Goal: Task Accomplishment & Management: Use online tool/utility

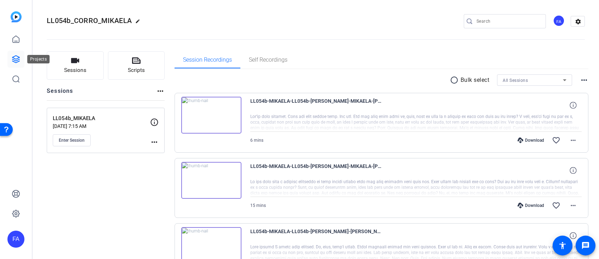
click at [18, 57] on icon at bounding box center [15, 59] width 7 height 7
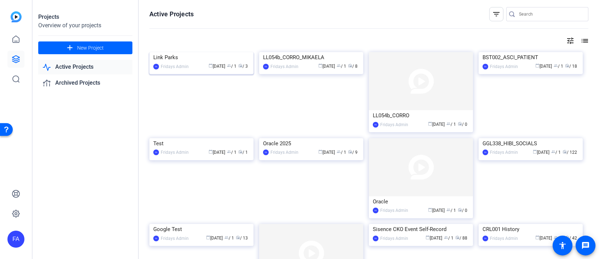
click at [212, 52] on img at bounding box center [201, 52] width 104 height 0
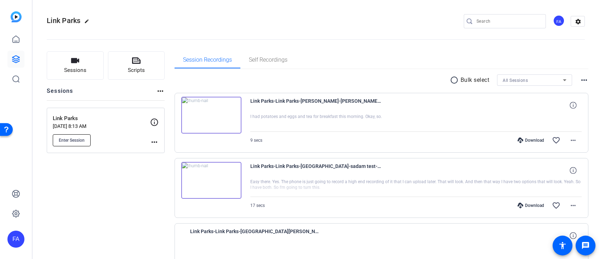
click at [78, 140] on span "Enter Session" at bounding box center [72, 140] width 26 height 6
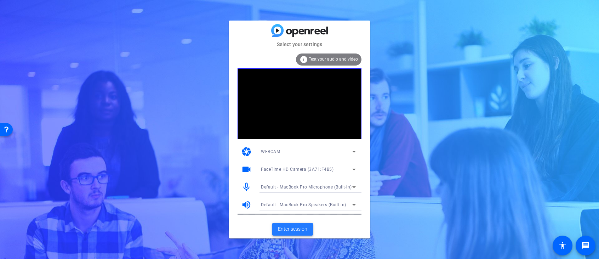
click at [292, 230] on span "Enter session" at bounding box center [292, 228] width 29 height 7
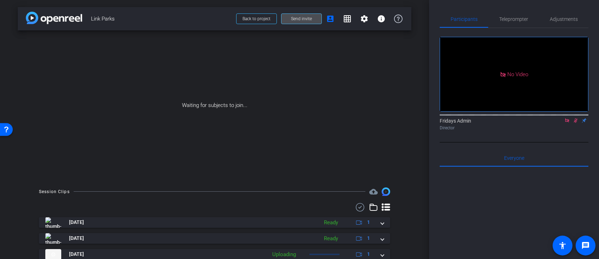
click at [304, 19] on span "Send invite" at bounding box center [301, 19] width 21 height 6
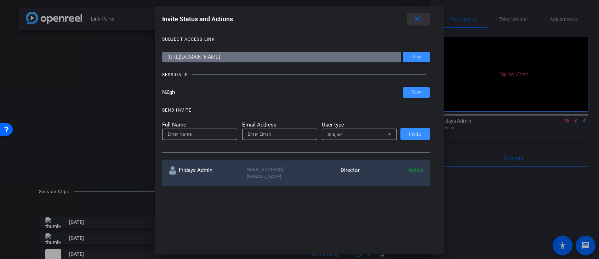
click at [418, 18] on mat-icon "close" at bounding box center [417, 19] width 9 height 9
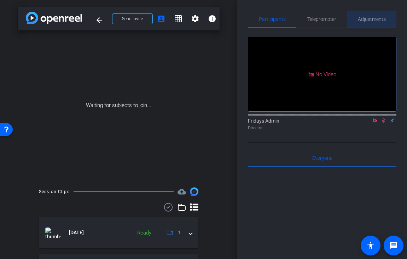
click at [364, 21] on span "Adjustments" at bounding box center [372, 19] width 28 height 5
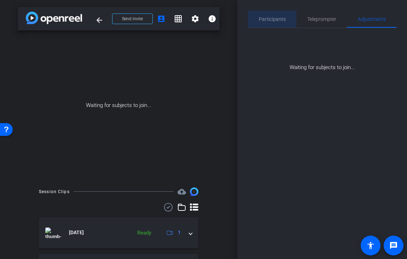
click at [276, 20] on span "Participants" at bounding box center [272, 19] width 27 height 5
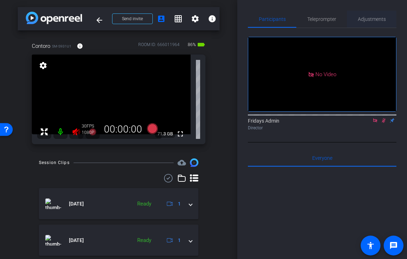
drag, startPoint x: 372, startPoint y: 28, endPoint x: 376, endPoint y: 21, distance: 7.8
click at [373, 26] on div "Participants Teleprompter Adjustments" at bounding box center [322, 19] width 149 height 17
click at [375, 22] on span "Adjustments" at bounding box center [372, 19] width 28 height 5
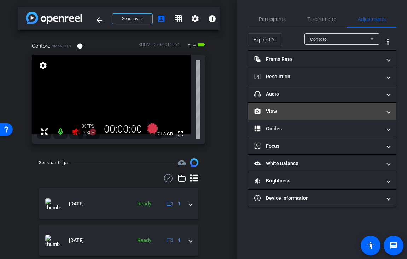
click at [277, 110] on mat-panel-title "View" at bounding box center [317, 111] width 127 height 7
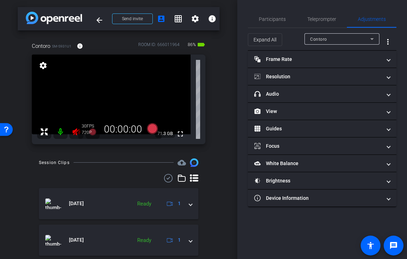
click at [59, 132] on mat-icon at bounding box center [60, 132] width 14 height 14
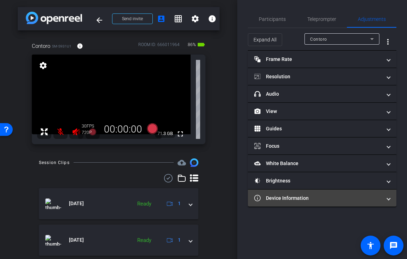
click at [293, 194] on mat-panel-title "Device Information" at bounding box center [317, 197] width 127 height 7
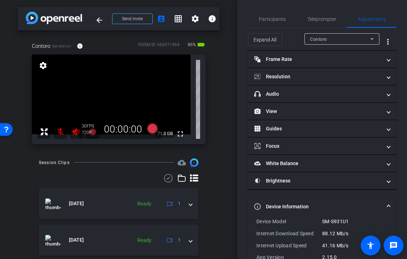
scroll to position [42, 0]
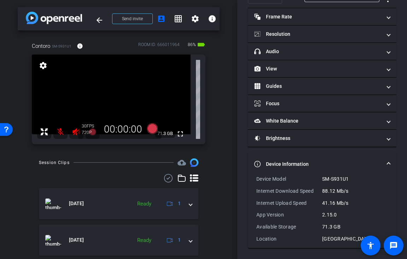
click at [293, 162] on mat-panel-title "Device Information" at bounding box center [317, 163] width 127 height 7
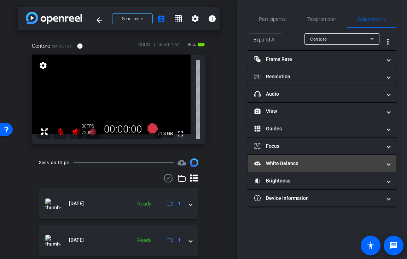
scroll to position [0, 0]
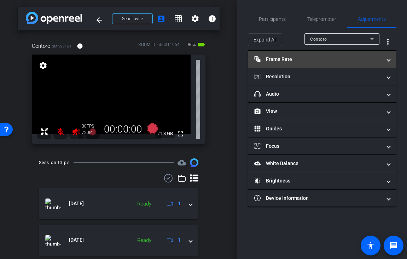
click at [283, 56] on mat-panel-title "Frame Rate Frame Rate" at bounding box center [317, 59] width 127 height 7
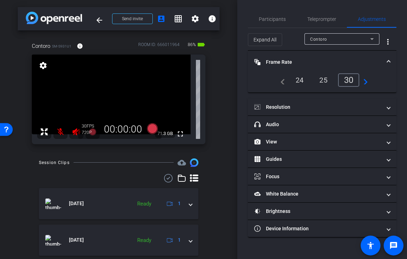
click at [302, 81] on div "24" at bounding box center [300, 80] width 19 height 12
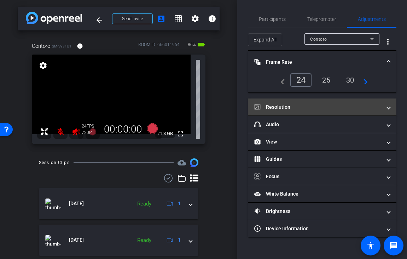
click at [293, 105] on mat-panel-title "Resolution" at bounding box center [317, 106] width 127 height 7
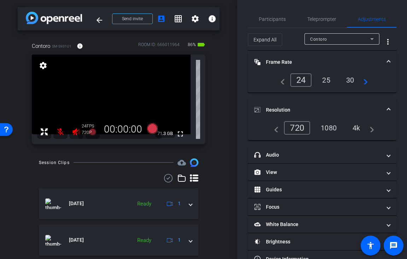
click at [331, 124] on div "1080" at bounding box center [329, 128] width 27 height 12
click at [391, 61] on mat-expansion-panel-header "Frame Rate Frame Rate" at bounding box center [322, 62] width 149 height 23
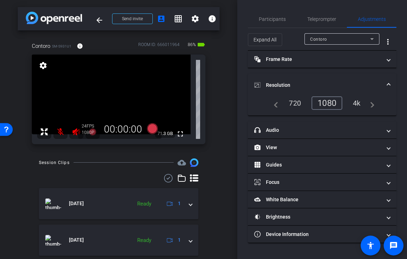
click at [389, 81] on mat-expansion-panel-header "Resolution" at bounding box center [322, 85] width 149 height 23
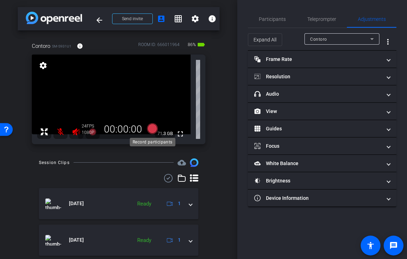
click at [151, 126] on icon at bounding box center [152, 128] width 11 height 11
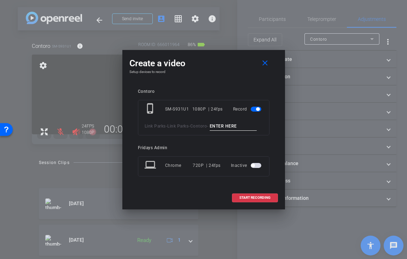
click at [210, 131] on input at bounding box center [233, 126] width 47 height 9
type input "Contoro_TK1"
click at [257, 199] on span "START RECORDING" at bounding box center [255, 198] width 31 height 4
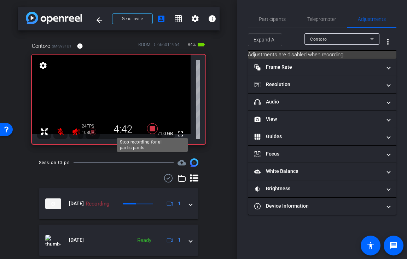
click at [152, 128] on icon at bounding box center [152, 128] width 11 height 11
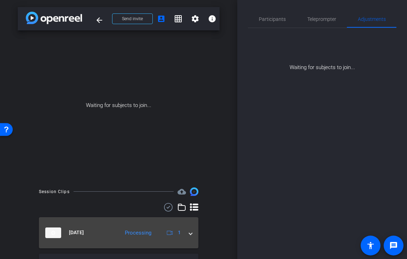
click at [190, 231] on span at bounding box center [190, 232] width 3 height 7
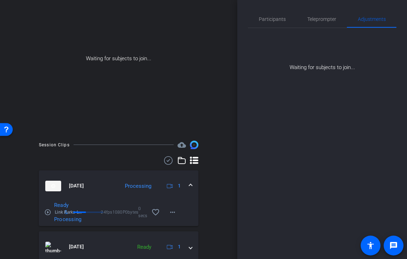
scroll to position [49, 0]
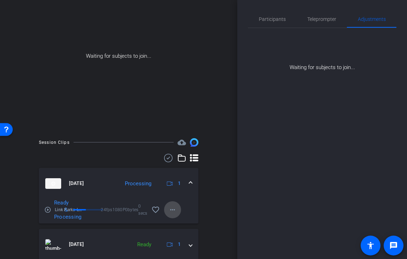
click at [175, 209] on mat-icon "more_horiz" at bounding box center [172, 209] width 8 height 8
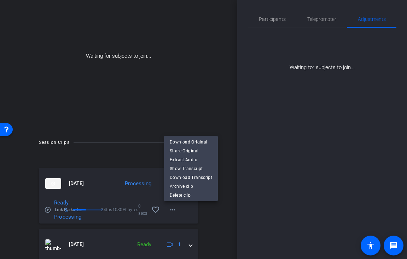
click at [175, 210] on div at bounding box center [203, 129] width 407 height 259
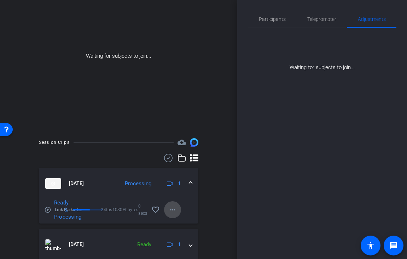
click at [174, 209] on mat-icon "more_horiz" at bounding box center [172, 209] width 8 height 8
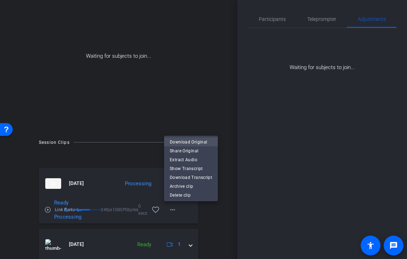
click at [192, 140] on span "Download Original" at bounding box center [191, 142] width 42 height 8
